Goal: Task Accomplishment & Management: Use online tool/utility

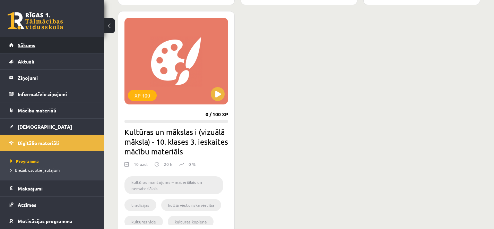
scroll to position [646, 0]
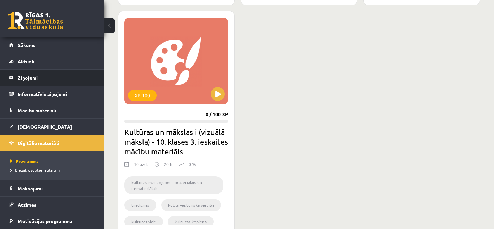
click at [32, 84] on legend "Ziņojumi 0" at bounding box center [57, 78] width 78 height 16
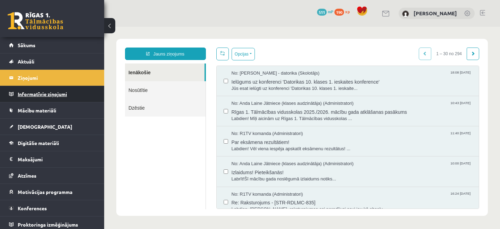
click at [31, 97] on legend "Informatīvie ziņojumi 0" at bounding box center [57, 94] width 78 height 16
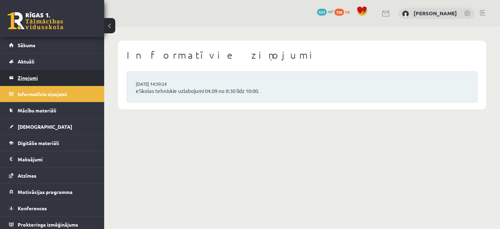
click at [79, 81] on legend "Ziņojumi 0" at bounding box center [57, 78] width 78 height 16
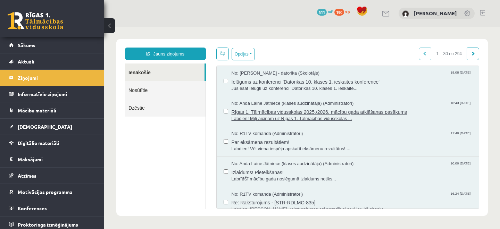
click at [298, 111] on span "Rīgas 1. Tālmācības vidusskolas 2025./2026. mācību gada atklāšanas pasākums" at bounding box center [351, 111] width 240 height 9
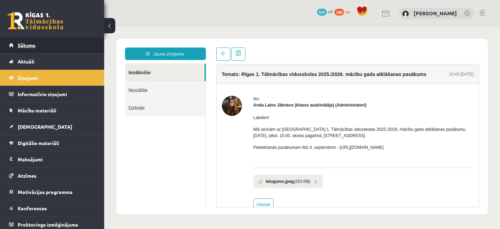
click at [17, 44] on link "Sākums" at bounding box center [52, 45] width 86 height 16
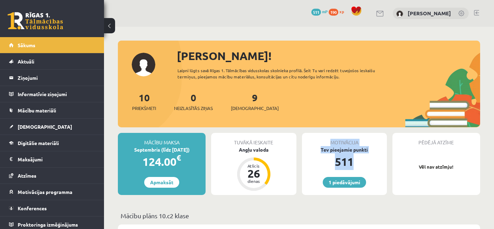
drag, startPoint x: 371, startPoint y: 163, endPoint x: 302, endPoint y: 136, distance: 74.2
click at [302, 136] on div "Motivācija Tev pieejamie punkti 511 1 piedāvājumi" at bounding box center [344, 164] width 85 height 62
click at [332, 115] on div "10 Priekšmeti 0 Neizlasītās ziņas 9 Ieskaites" at bounding box center [299, 108] width 363 height 37
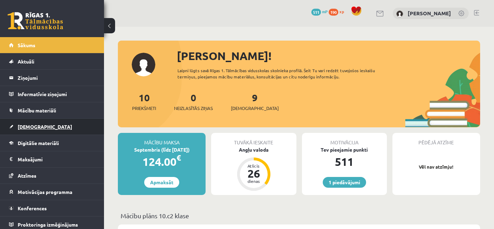
click at [50, 125] on link "[DEMOGRAPHIC_DATA]" at bounding box center [52, 127] width 86 height 16
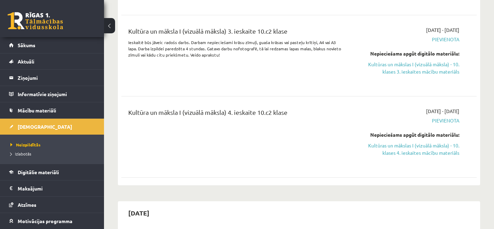
scroll to position [710, 0]
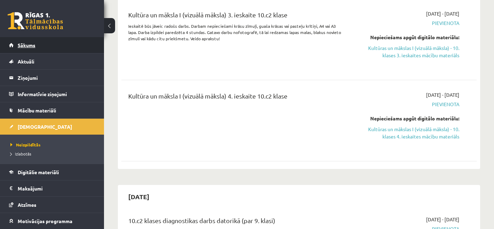
click at [25, 46] on span "Sākums" at bounding box center [27, 45] width 18 height 6
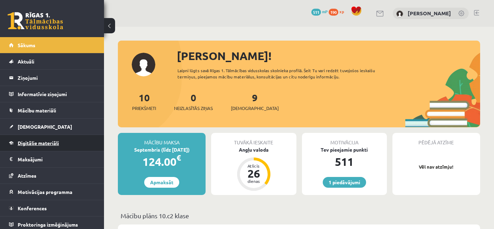
click at [18, 140] on span "Digitālie materiāli" at bounding box center [38, 143] width 41 height 6
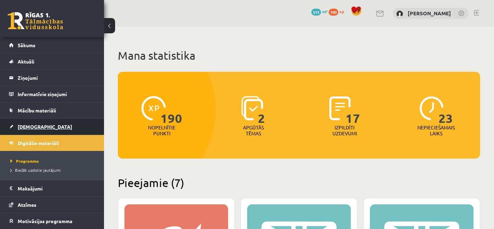
click at [29, 127] on span "[DEMOGRAPHIC_DATA]" at bounding box center [45, 127] width 54 height 6
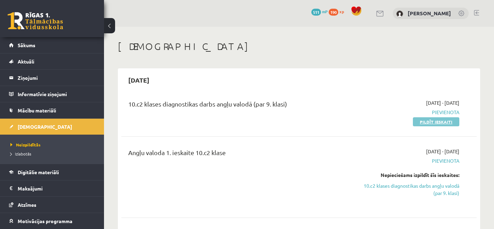
click at [426, 123] on link "Pildīt ieskaiti" at bounding box center [436, 121] width 46 height 9
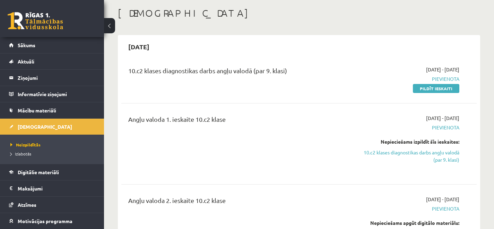
scroll to position [69, 0]
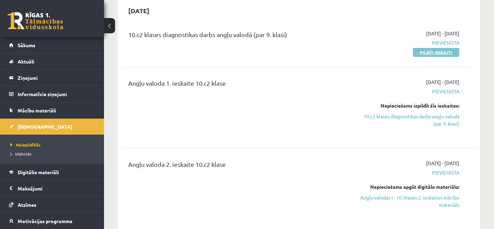
click at [457, 56] on link "Pildīt ieskaiti" at bounding box center [436, 52] width 46 height 9
click at [434, 53] on link "Pildīt ieskaiti" at bounding box center [436, 52] width 46 height 9
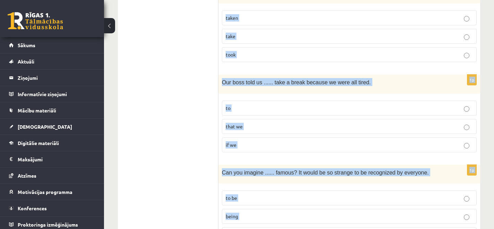
scroll to position [1735, 0]
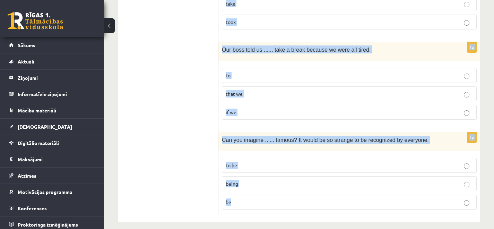
drag, startPoint x: 226, startPoint y: 128, endPoint x: 355, endPoint y: 200, distance: 148.2
copy form "Read the sentence and choose the correct answer. 1p She ...... when I got to he…"
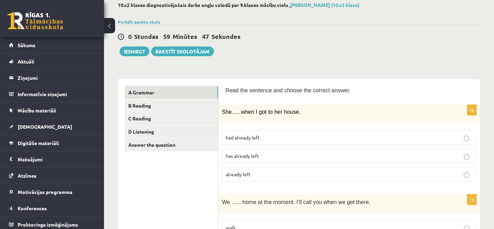
scroll to position [0, 0]
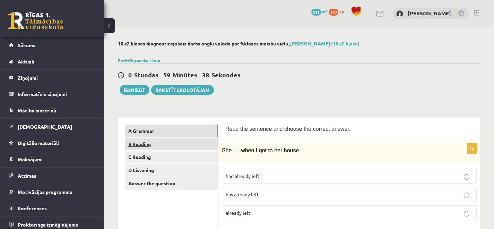
click at [153, 147] on link "B Reading" at bounding box center [171, 144] width 93 height 13
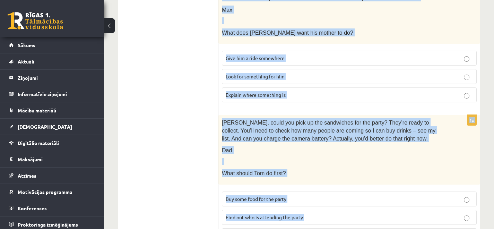
scroll to position [791, 0]
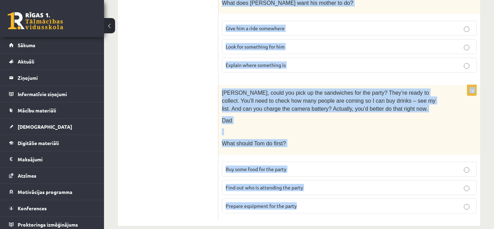
drag, startPoint x: 223, startPoint y: 127, endPoint x: 385, endPoint y: 207, distance: 180.5
copy form "Read the text and choose the correct answer. 1p Baby swim time! Come on Sunday …"
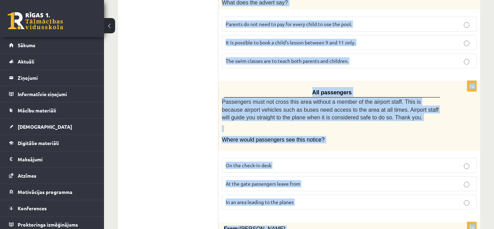
scroll to position [0, 0]
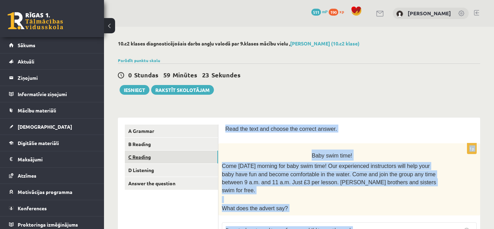
click at [141, 163] on link "C Reading" at bounding box center [171, 157] width 93 height 13
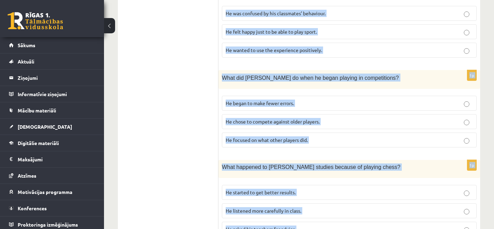
scroll to position [684, 0]
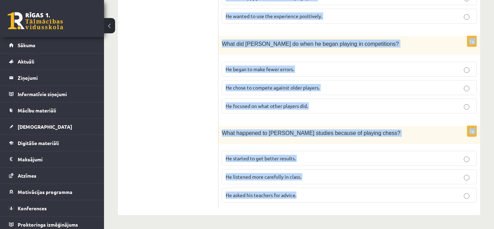
drag, startPoint x: 225, startPoint y: 127, endPoint x: 333, endPoint y: 209, distance: 135.9
copy form "Read the article about chess and choose the correct answer for each question. P…"
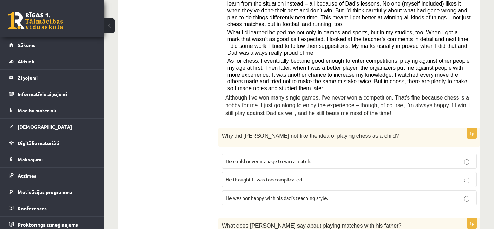
scroll to position [0, 0]
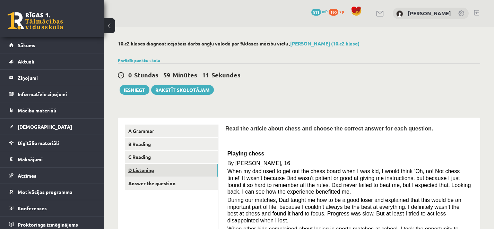
click at [154, 173] on link "D Listening" at bounding box center [171, 170] width 93 height 13
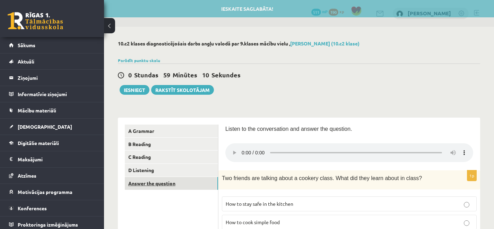
click at [160, 189] on link "Answer the question" at bounding box center [171, 183] width 93 height 13
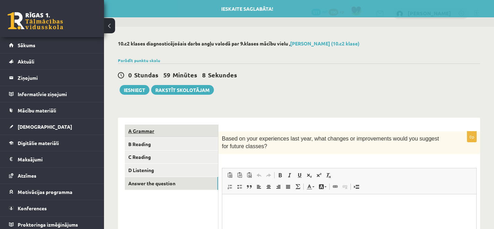
click at [155, 132] on link "A Grammar" at bounding box center [171, 131] width 93 height 13
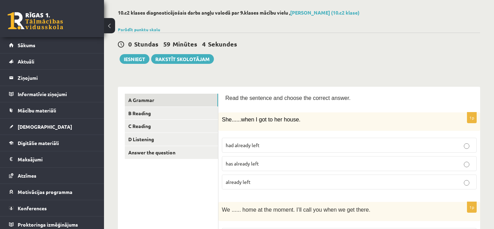
scroll to position [32, 0]
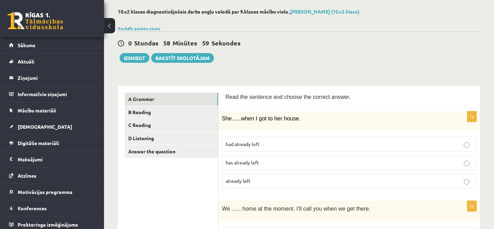
click at [270, 146] on p "had already left" at bounding box center [349, 144] width 247 height 7
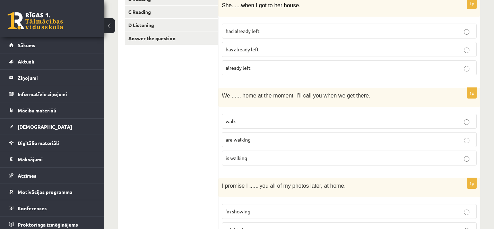
scroll to position [150, 0]
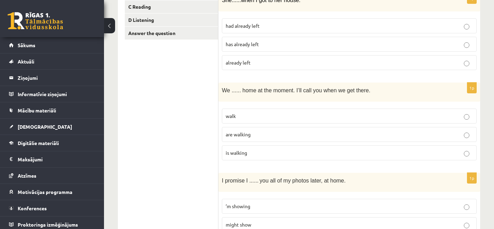
click at [286, 134] on p "are walking" at bounding box center [349, 134] width 247 height 7
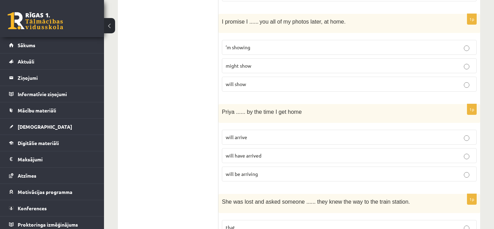
scroll to position [310, 0]
click at [267, 84] on p "will show" at bounding box center [349, 83] width 247 height 7
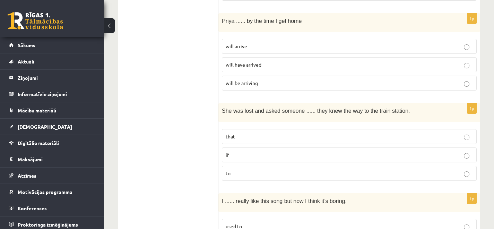
scroll to position [400, 0]
click at [268, 63] on p "will have arrived" at bounding box center [349, 64] width 247 height 7
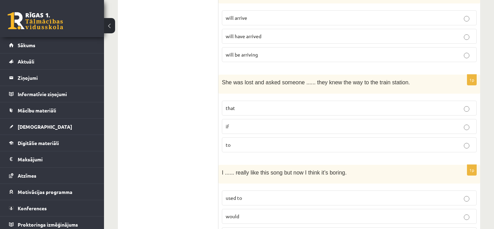
scroll to position [430, 0]
click at [255, 127] on p "if" at bounding box center [349, 125] width 247 height 7
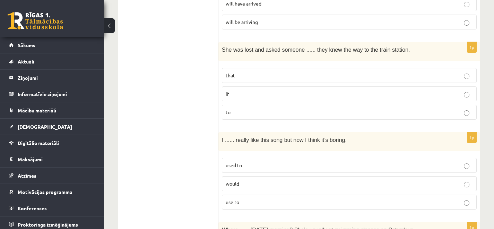
scroll to position [506, 0]
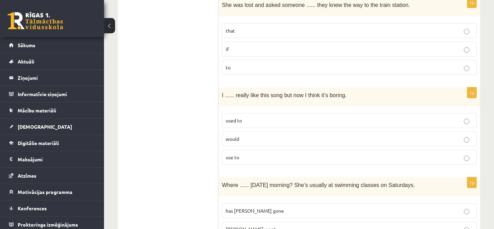
click at [253, 116] on label "used to" at bounding box center [349, 120] width 255 height 15
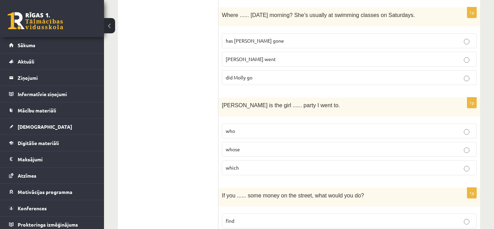
scroll to position [677, 0]
click at [261, 42] on p "has Molly gone" at bounding box center [349, 39] width 247 height 7
click at [254, 76] on p "did Molly go" at bounding box center [349, 76] width 247 height 7
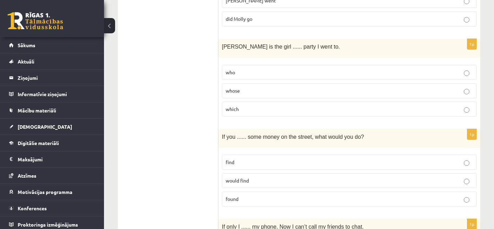
scroll to position [772, 0]
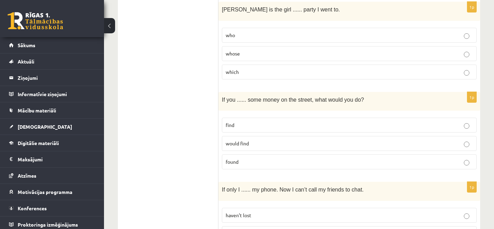
click at [250, 49] on label "whose" at bounding box center [349, 53] width 255 height 15
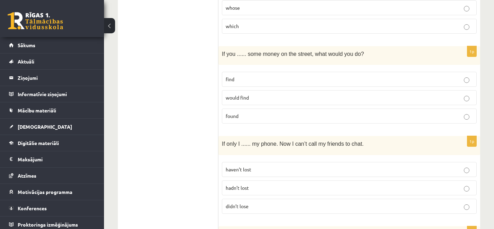
scroll to position [826, 0]
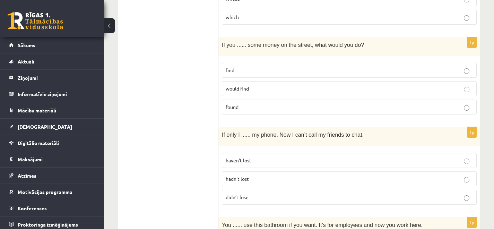
click at [252, 106] on p "found" at bounding box center [349, 106] width 247 height 7
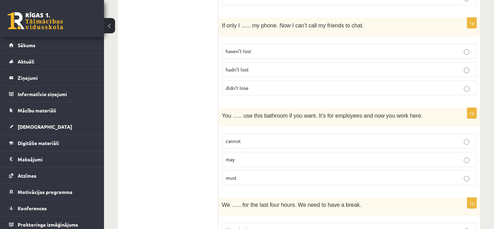
scroll to position [936, 0]
click at [254, 72] on p "hadn’t lost" at bounding box center [349, 69] width 247 height 7
click at [258, 89] on p "didn’t lose" at bounding box center [349, 87] width 247 height 7
click at [254, 67] on p "hadn’t lost" at bounding box center [349, 69] width 247 height 7
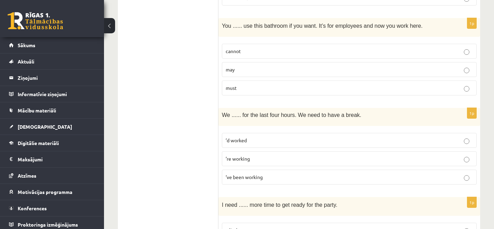
scroll to position [1026, 0]
click at [246, 66] on p "may" at bounding box center [349, 69] width 247 height 7
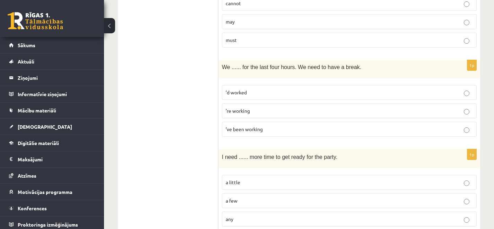
scroll to position [1074, 0]
click at [290, 127] on p "’ve been working" at bounding box center [349, 128] width 247 height 7
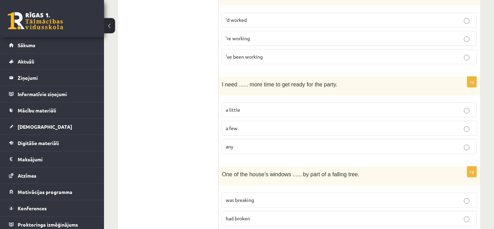
scroll to position [1147, 0]
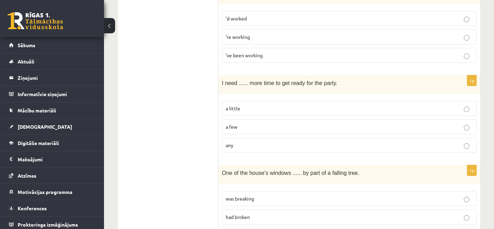
click at [241, 107] on p "a little" at bounding box center [349, 108] width 247 height 7
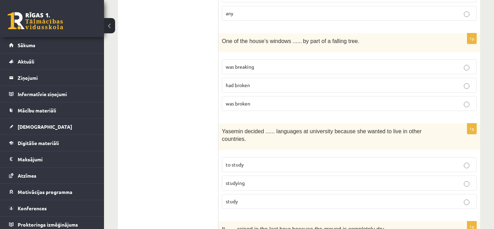
scroll to position [1285, 0]
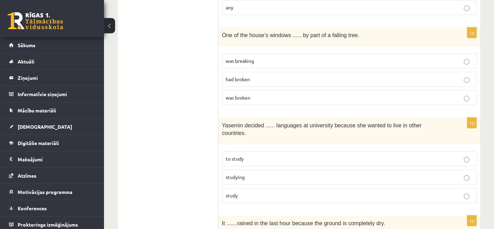
click at [281, 94] on p "was broken" at bounding box center [349, 97] width 247 height 7
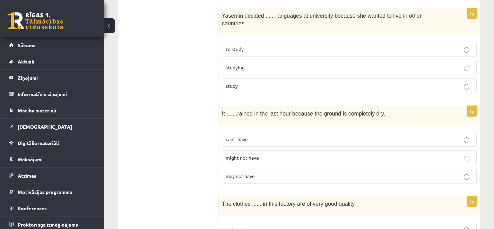
scroll to position [1398, 0]
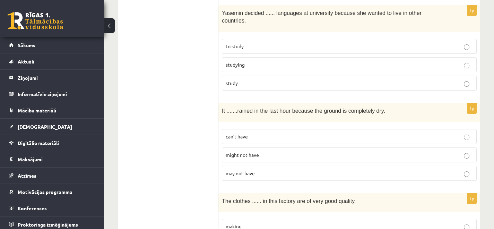
click at [257, 45] on p "to study" at bounding box center [349, 46] width 247 height 7
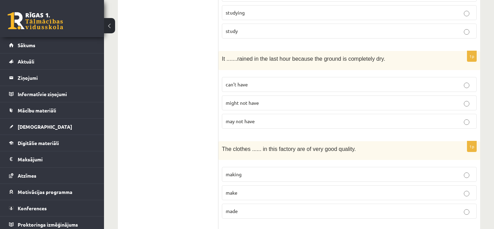
scroll to position [1450, 0]
click at [270, 104] on p "might not have" at bounding box center [349, 102] width 247 height 7
click at [254, 85] on p "can’t have" at bounding box center [349, 83] width 247 height 7
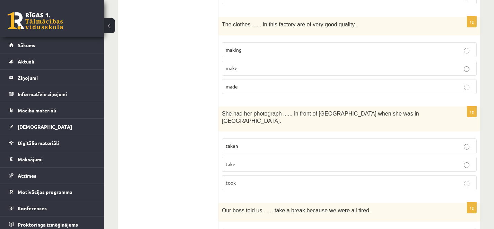
scroll to position [1576, 0]
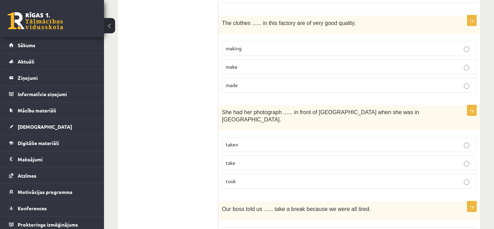
click at [257, 87] on p "made" at bounding box center [349, 85] width 247 height 7
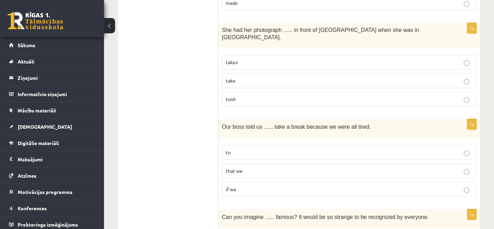
scroll to position [1657, 0]
click at [251, 92] on label "took" at bounding box center [349, 99] width 255 height 15
click at [245, 59] on p "taken" at bounding box center [349, 62] width 247 height 7
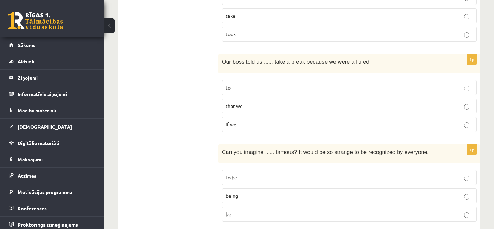
scroll to position [1735, 0]
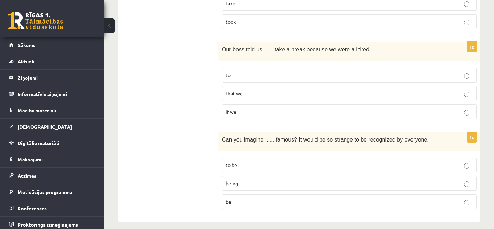
click at [281, 71] on p "to" at bounding box center [349, 74] width 247 height 7
click at [252, 180] on p "being" at bounding box center [349, 183] width 247 height 7
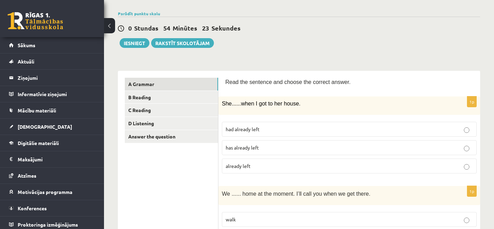
scroll to position [0, 0]
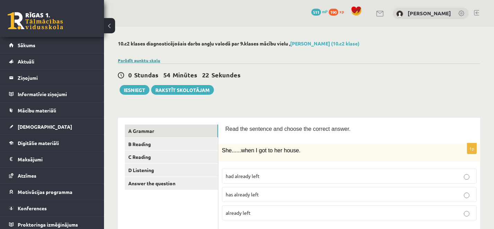
click at [131, 60] on link "Parādīt punktu skalu" at bounding box center [139, 61] width 42 height 6
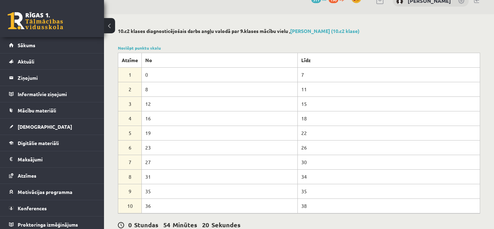
scroll to position [18, 0]
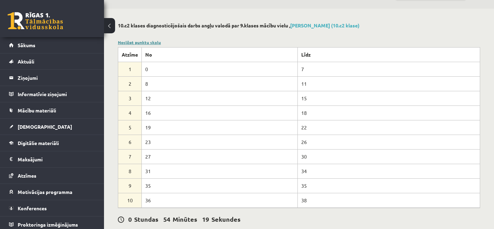
click at [131, 43] on link "Noslēpt punktu skalu" at bounding box center [139, 43] width 43 height 6
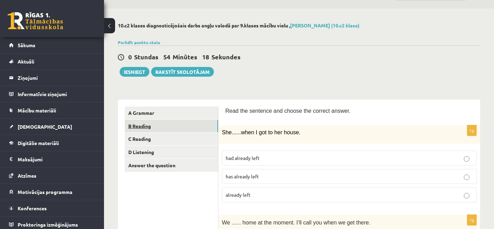
click at [173, 123] on link "B Reading" at bounding box center [171, 126] width 93 height 13
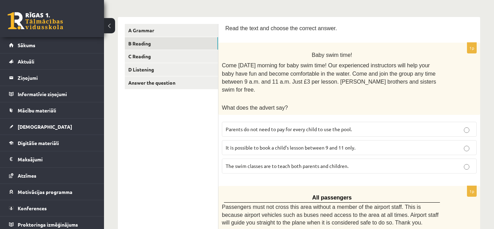
scroll to position [99, 0]
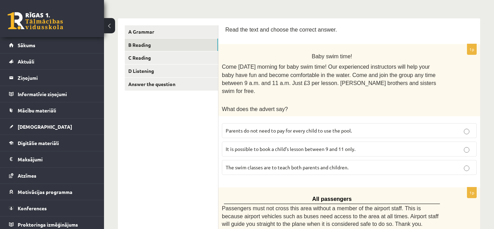
click at [305, 146] on span "It is possible to book a child’s lesson between 9 and 11 only." at bounding box center [291, 149] width 130 height 6
click at [333, 123] on label "Parents do not need to pay for every child to use the pool." at bounding box center [349, 130] width 255 height 15
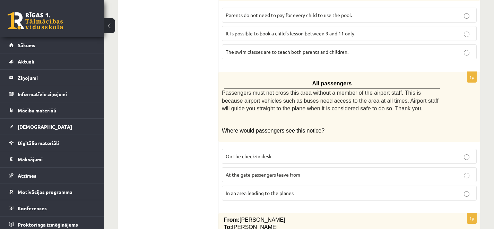
scroll to position [218, 0]
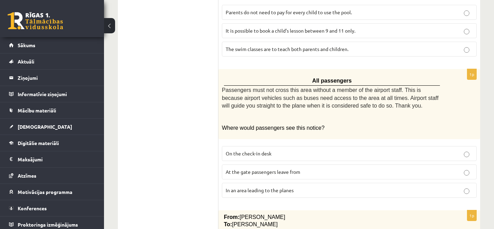
click at [280, 187] on p "In an area leading to the planes" at bounding box center [349, 190] width 247 height 7
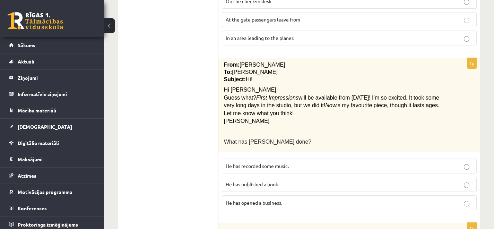
scroll to position [371, 0]
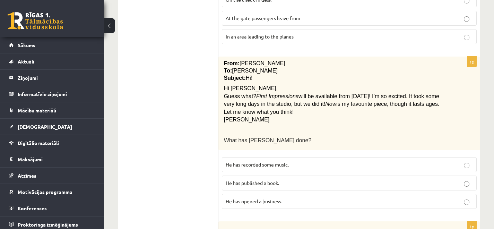
click at [285, 161] on p "He has recorded some music." at bounding box center [349, 164] width 247 height 7
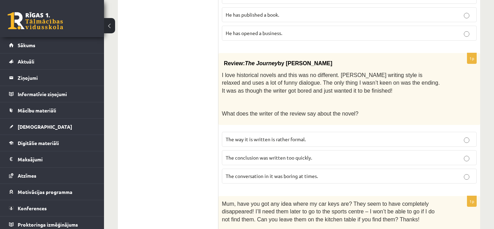
scroll to position [541, 0]
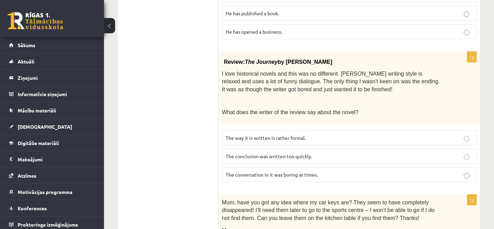
click at [314, 153] on p "The conclusion was written too quickly." at bounding box center [349, 156] width 247 height 7
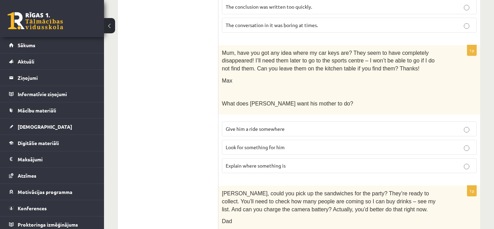
scroll to position [692, 0]
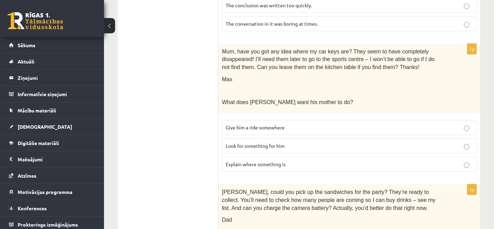
click at [282, 143] on span "Look for something for him" at bounding box center [255, 146] width 59 height 6
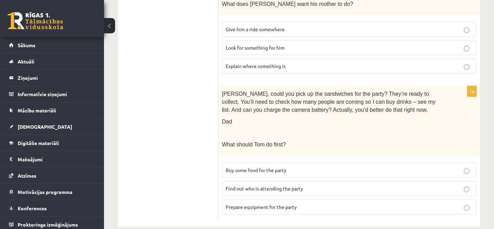
scroll to position [791, 0]
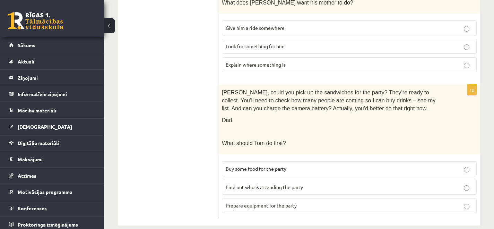
click at [272, 181] on label "Find out who is attending the party" at bounding box center [349, 187] width 255 height 15
click at [288, 202] on p "Prepare equipment for the party" at bounding box center [349, 205] width 247 height 7
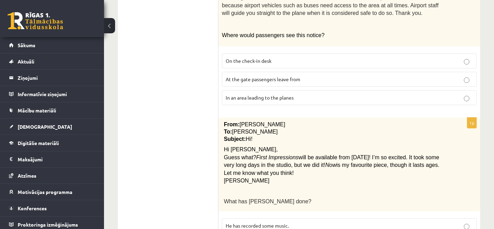
scroll to position [0, 0]
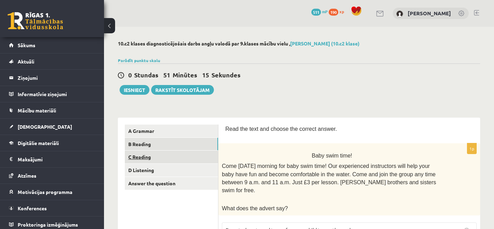
click at [181, 159] on link "C Reading" at bounding box center [171, 157] width 93 height 13
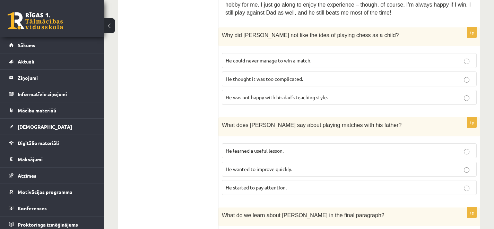
scroll to position [334, 0]
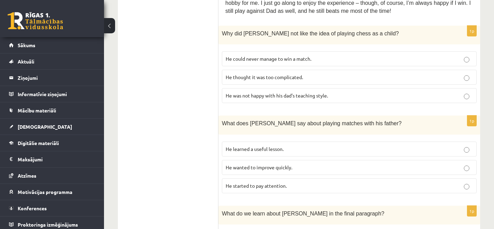
click at [297, 78] on span "He thought it was too complicated." at bounding box center [264, 77] width 77 height 6
click at [292, 153] on label "He learned a useful lesson." at bounding box center [349, 149] width 255 height 15
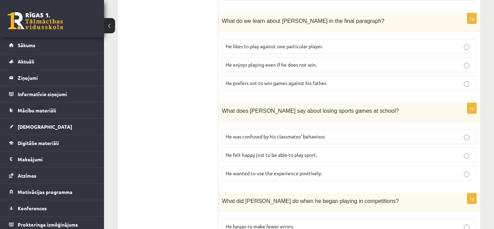
scroll to position [527, 0]
click at [252, 62] on span "He enjoys playing even if he does not win." at bounding box center [271, 64] width 91 height 6
click at [293, 170] on span "He wanted to use the experience positively." at bounding box center [274, 172] width 96 height 6
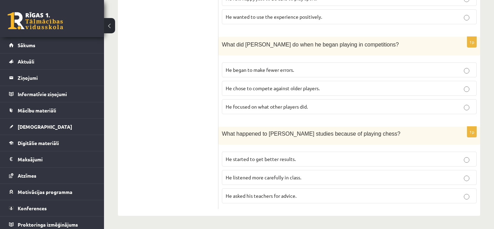
scroll to position [684, 0]
click at [312, 107] on p "He focused on what other players did." at bounding box center [349, 105] width 247 height 7
click at [273, 159] on span "He started to get better results." at bounding box center [261, 158] width 70 height 6
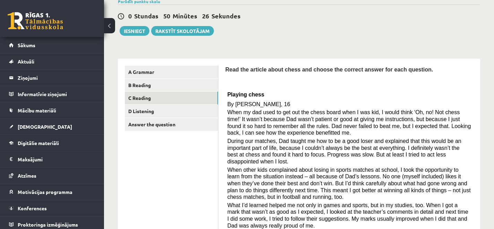
scroll to position [0, 0]
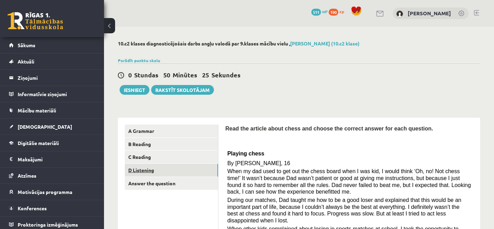
click at [201, 171] on link "D Listening" at bounding box center [171, 170] width 93 height 13
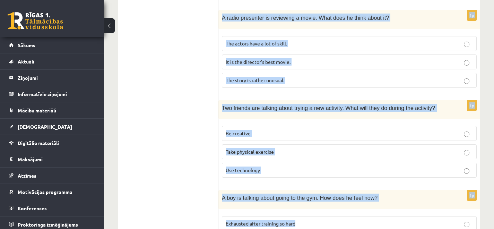
scroll to position [497, 0]
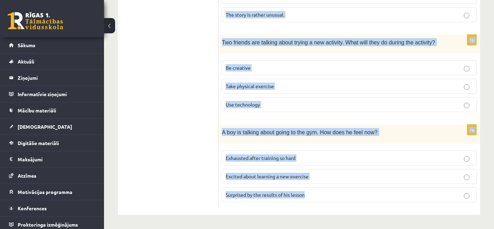
drag, startPoint x: 226, startPoint y: 40, endPoint x: 343, endPoint y: 203, distance: 201.5
copy form "Listen to the conversation and answer the question. 1p Two friends are talking …"
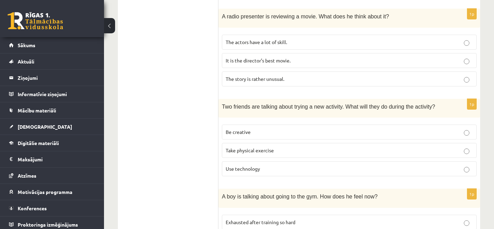
scroll to position [433, 0]
click at [243, 171] on span "Use technology" at bounding box center [243, 168] width 34 height 6
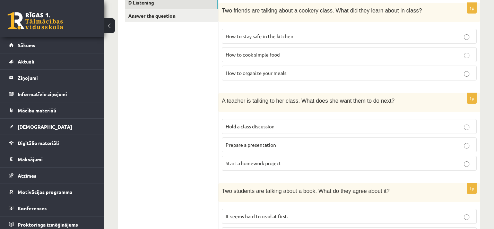
scroll to position [166, 0]
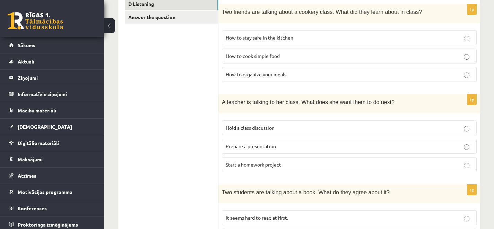
click at [280, 59] on span "How to cook simple food" at bounding box center [253, 56] width 54 height 6
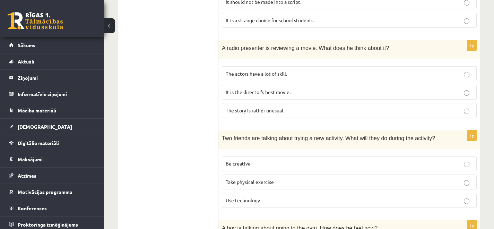
scroll to position [497, 0]
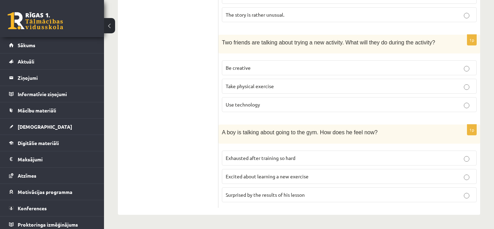
click at [307, 173] on span "Excited about learning a new exercise" at bounding box center [267, 176] width 83 height 6
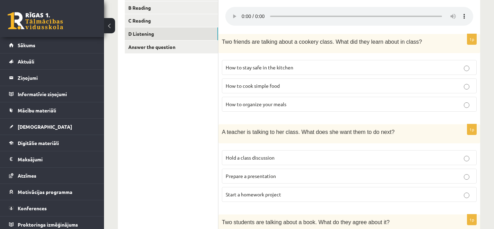
scroll to position [135, 0]
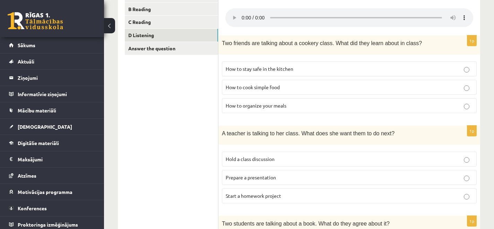
click at [258, 178] on span "Prepare a presentation" at bounding box center [251, 177] width 50 height 6
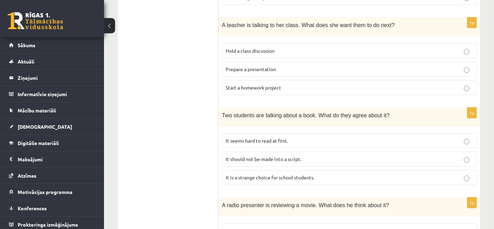
scroll to position [244, 0]
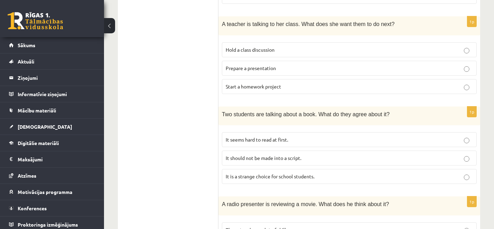
click at [284, 137] on span "It seems hard to read at first." at bounding box center [257, 139] width 62 height 6
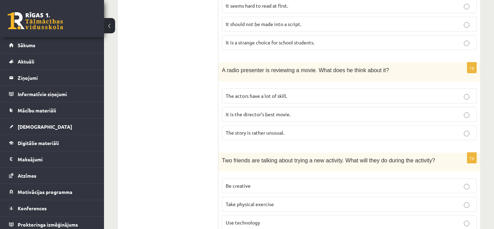
scroll to position [380, 0]
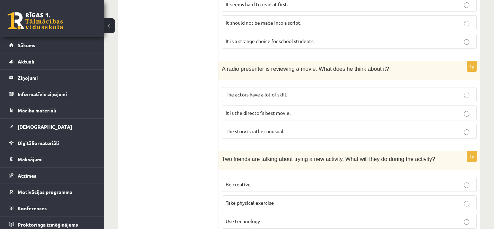
click at [288, 131] on p "The story is rather unusual." at bounding box center [349, 131] width 247 height 7
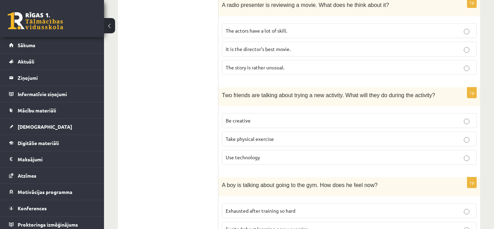
scroll to position [445, 0]
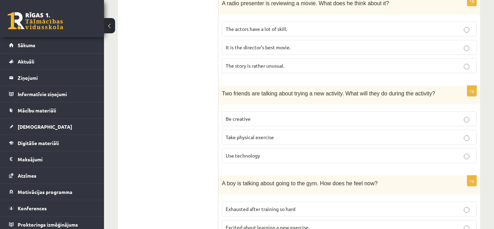
click at [262, 118] on p "Be creative" at bounding box center [349, 118] width 247 height 7
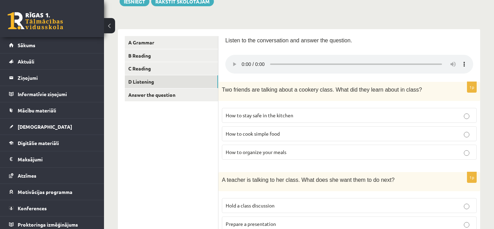
scroll to position [0, 0]
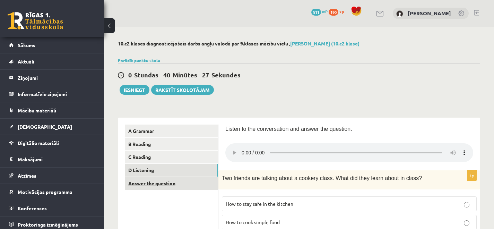
click at [159, 188] on link "Answer the question" at bounding box center [171, 183] width 93 height 13
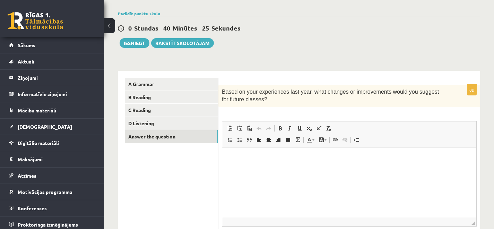
scroll to position [59, 0]
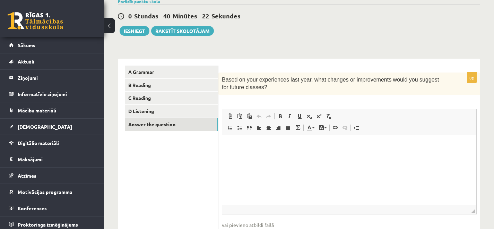
click at [234, 147] on p "Визуальный текстовый редактор, wiswyg-editor-user-answer-47024937910340" at bounding box center [349, 145] width 240 height 7
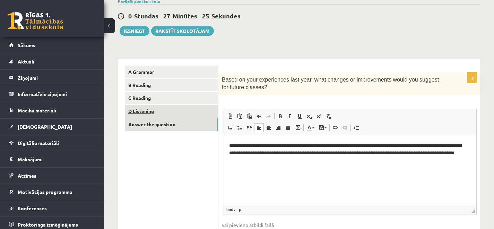
click at [171, 105] on ul "A Grammar B Reading C Reading D Listening Answer the question" at bounding box center [172, 160] width 94 height 188
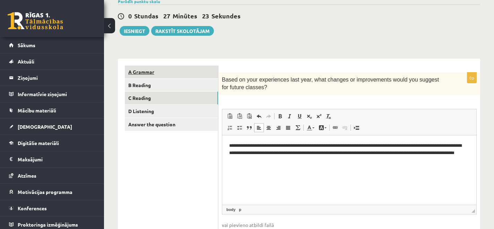
click at [156, 74] on link "A Grammar" at bounding box center [171, 72] width 93 height 13
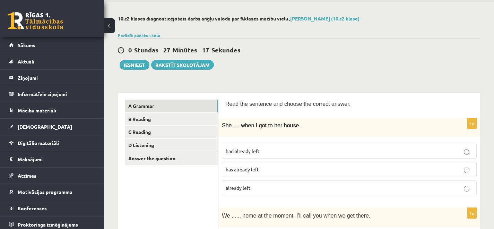
scroll to position [0, 0]
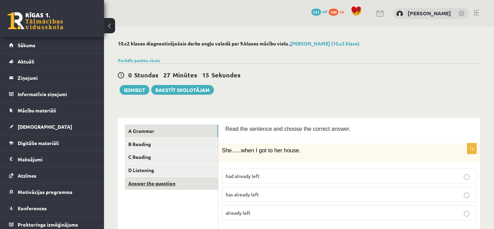
click at [191, 183] on link "Answer the question" at bounding box center [171, 183] width 93 height 13
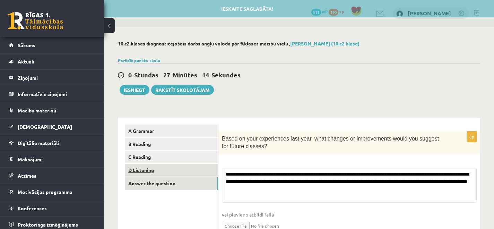
click at [188, 171] on link "D Listening" at bounding box center [171, 170] width 93 height 13
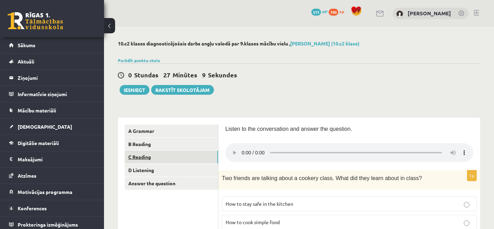
click at [188, 157] on link "C Reading" at bounding box center [171, 157] width 93 height 13
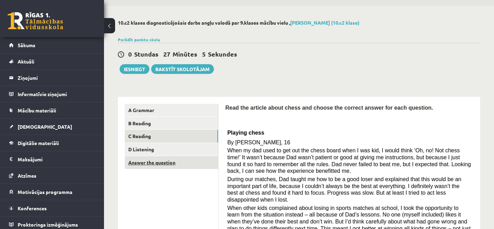
scroll to position [19, 0]
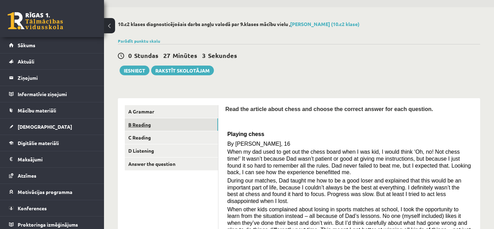
click at [171, 126] on link "B Reading" at bounding box center [171, 124] width 93 height 13
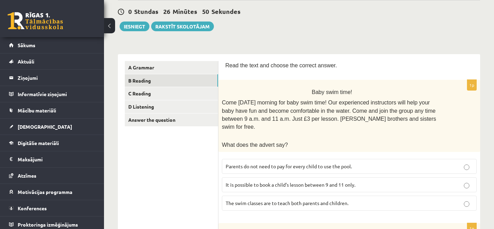
scroll to position [0, 0]
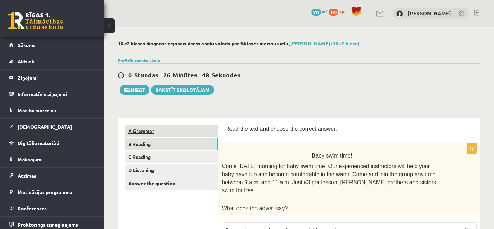
click at [205, 134] on link "A Grammar" at bounding box center [171, 131] width 93 height 13
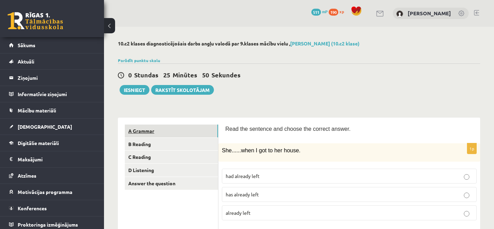
click at [154, 132] on link "A Grammar" at bounding box center [171, 131] width 93 height 13
click at [131, 91] on button "Iesniegt" at bounding box center [135, 90] width 30 height 10
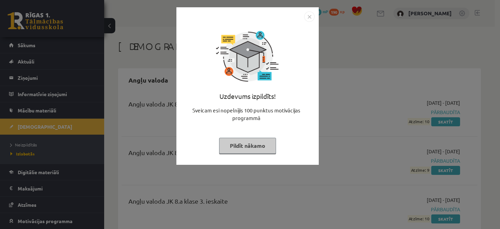
click at [267, 144] on button "Pildīt nākamo" at bounding box center [247, 146] width 57 height 16
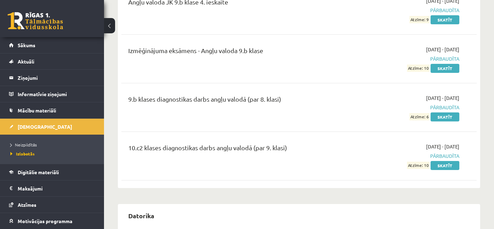
scroll to position [491, 0]
click at [457, 166] on link "Skatīt" at bounding box center [445, 164] width 29 height 9
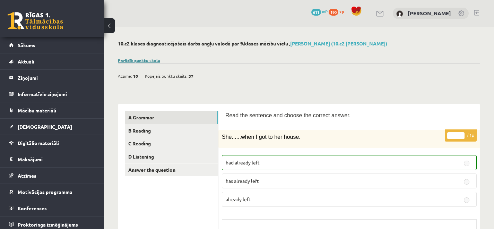
click at [142, 59] on link "Parādīt punktu skalu" at bounding box center [139, 61] width 42 height 6
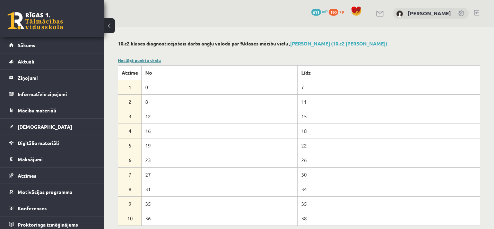
click at [142, 59] on link "Noslēpt punktu skalu" at bounding box center [139, 61] width 43 height 6
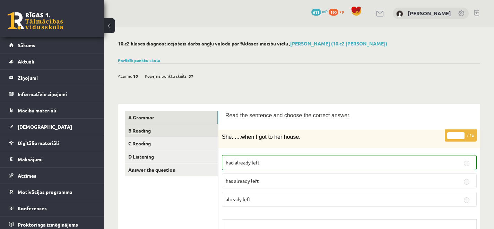
click at [208, 135] on link "B Reading" at bounding box center [171, 130] width 93 height 13
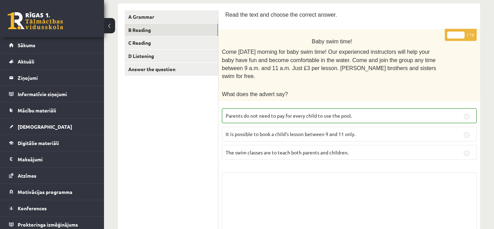
scroll to position [7, 0]
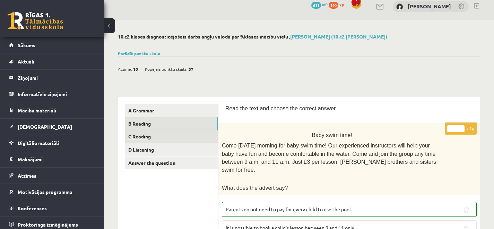
click at [167, 137] on link "C Reading" at bounding box center [171, 136] width 93 height 13
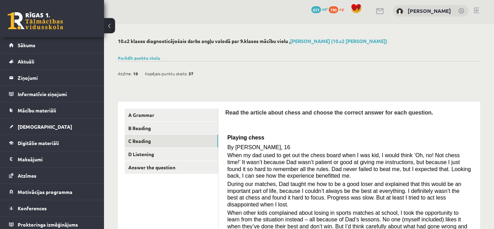
scroll to position [0, 0]
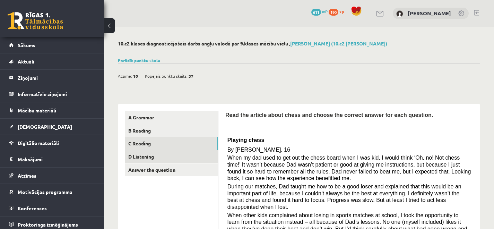
click at [178, 159] on link "D Listening" at bounding box center [171, 156] width 93 height 13
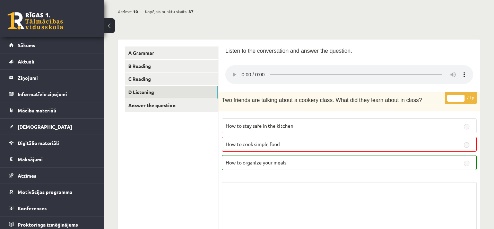
scroll to position [66, 0]
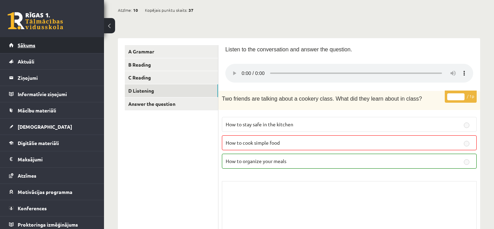
click at [50, 40] on link "Sākums" at bounding box center [52, 45] width 86 height 16
